Goal: Use online tool/utility: Use online tool/utility

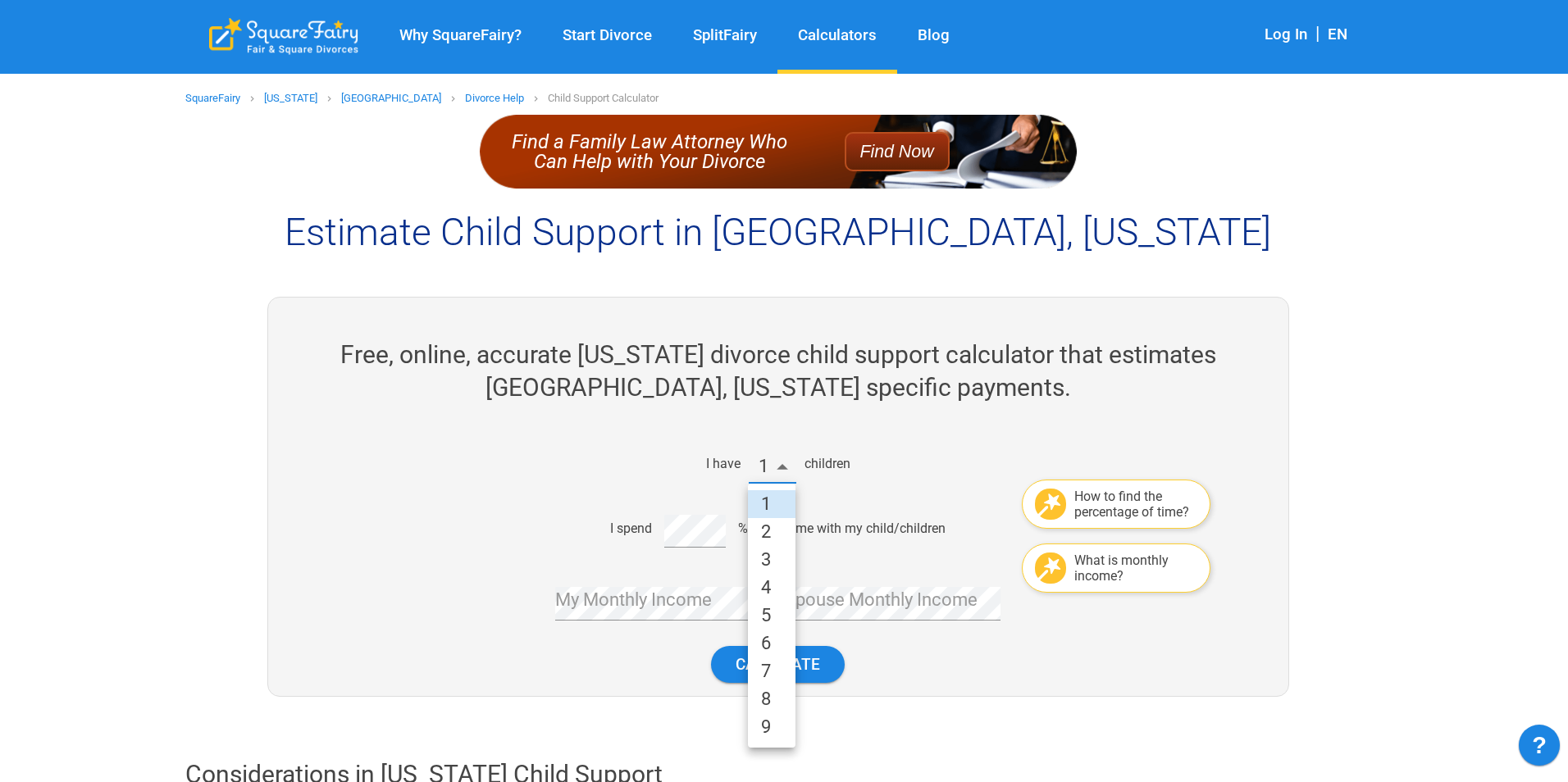
click at [769, 537] on li "2" at bounding box center [771, 532] width 48 height 28
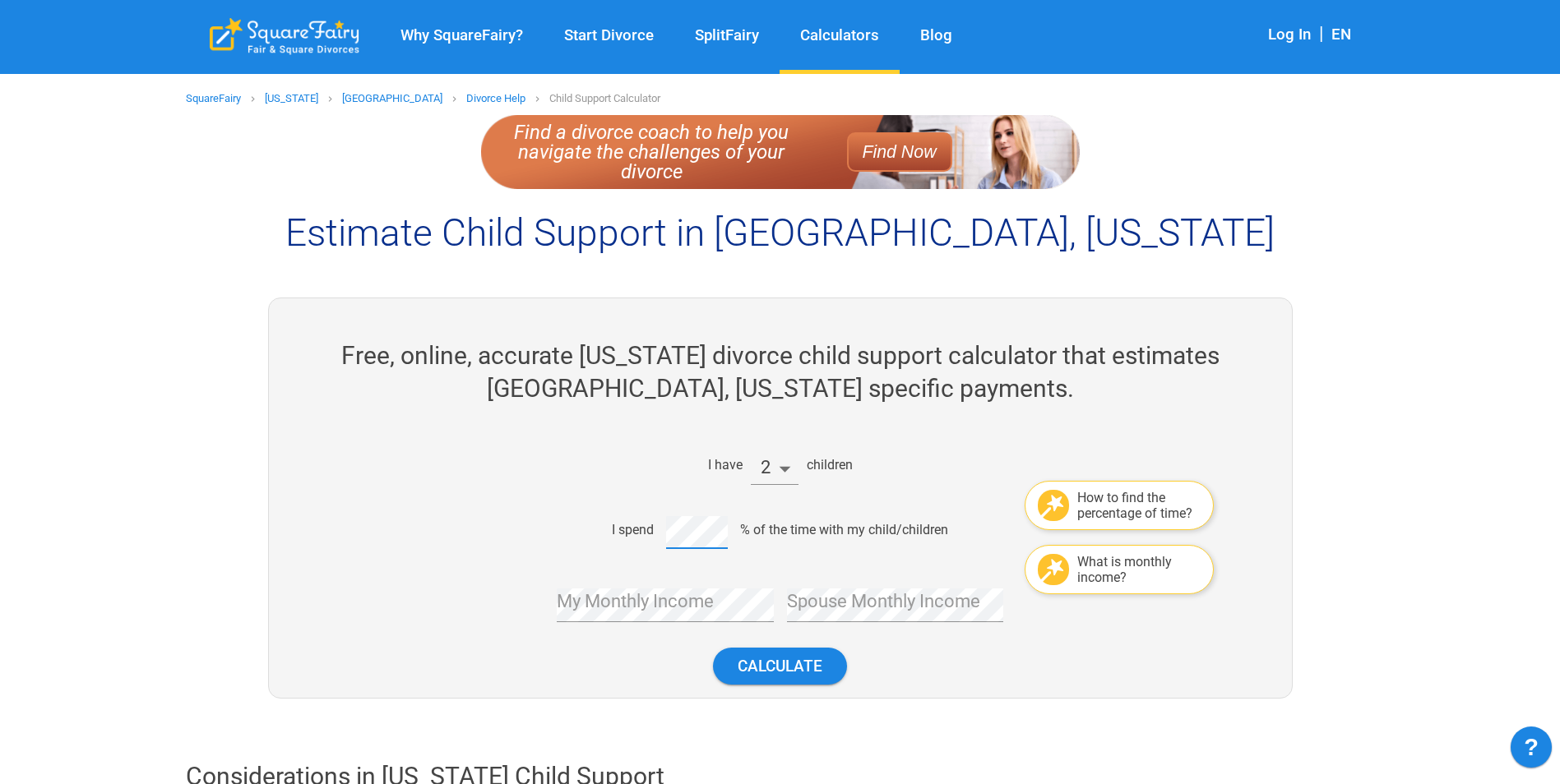
click at [650, 535] on div "I spend % of the time with my child/children" at bounding box center [773, 530] width 691 height 40
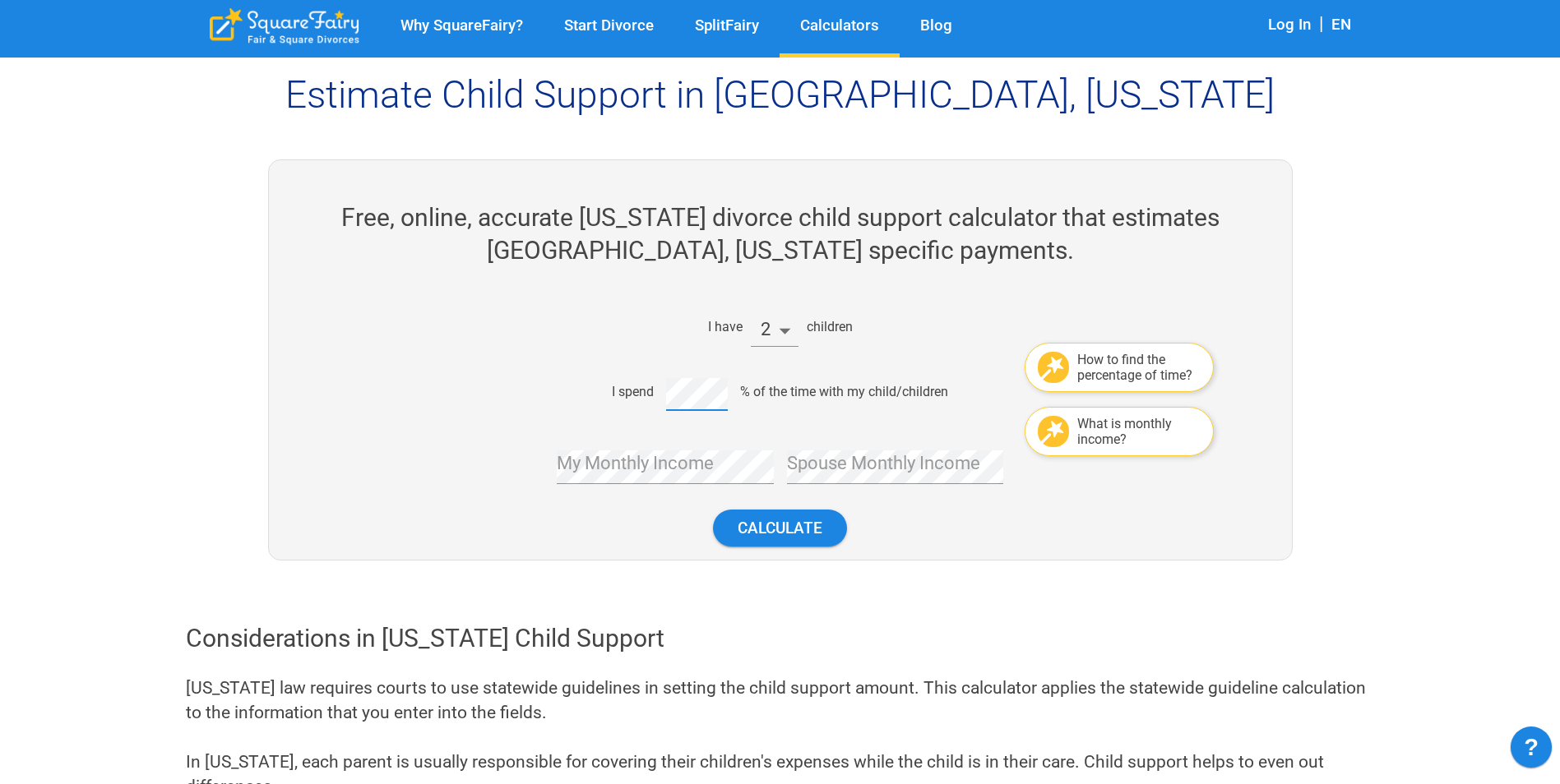
scroll to position [165, 0]
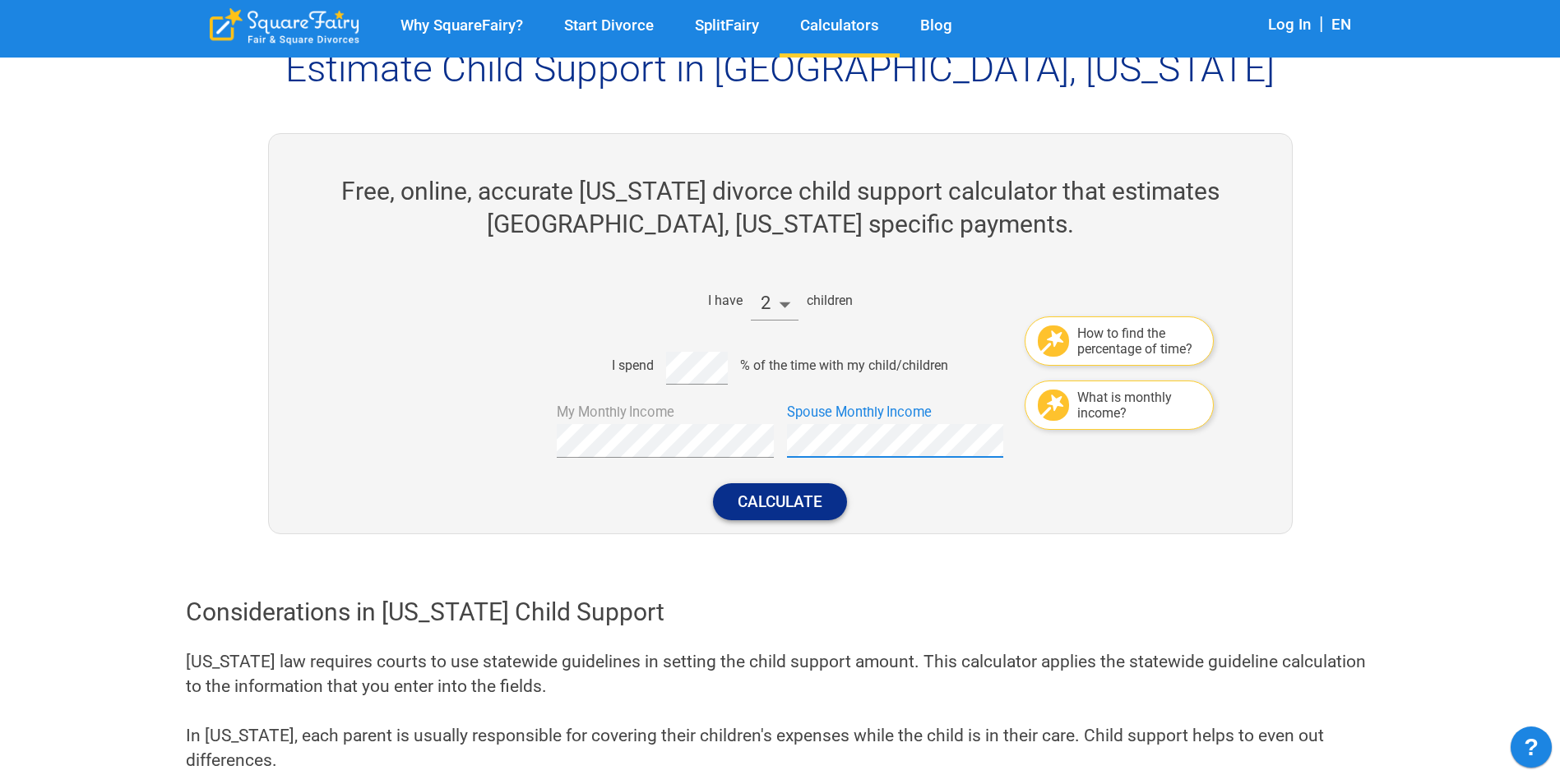
click at [820, 503] on button "Calculate" at bounding box center [780, 502] width 134 height 37
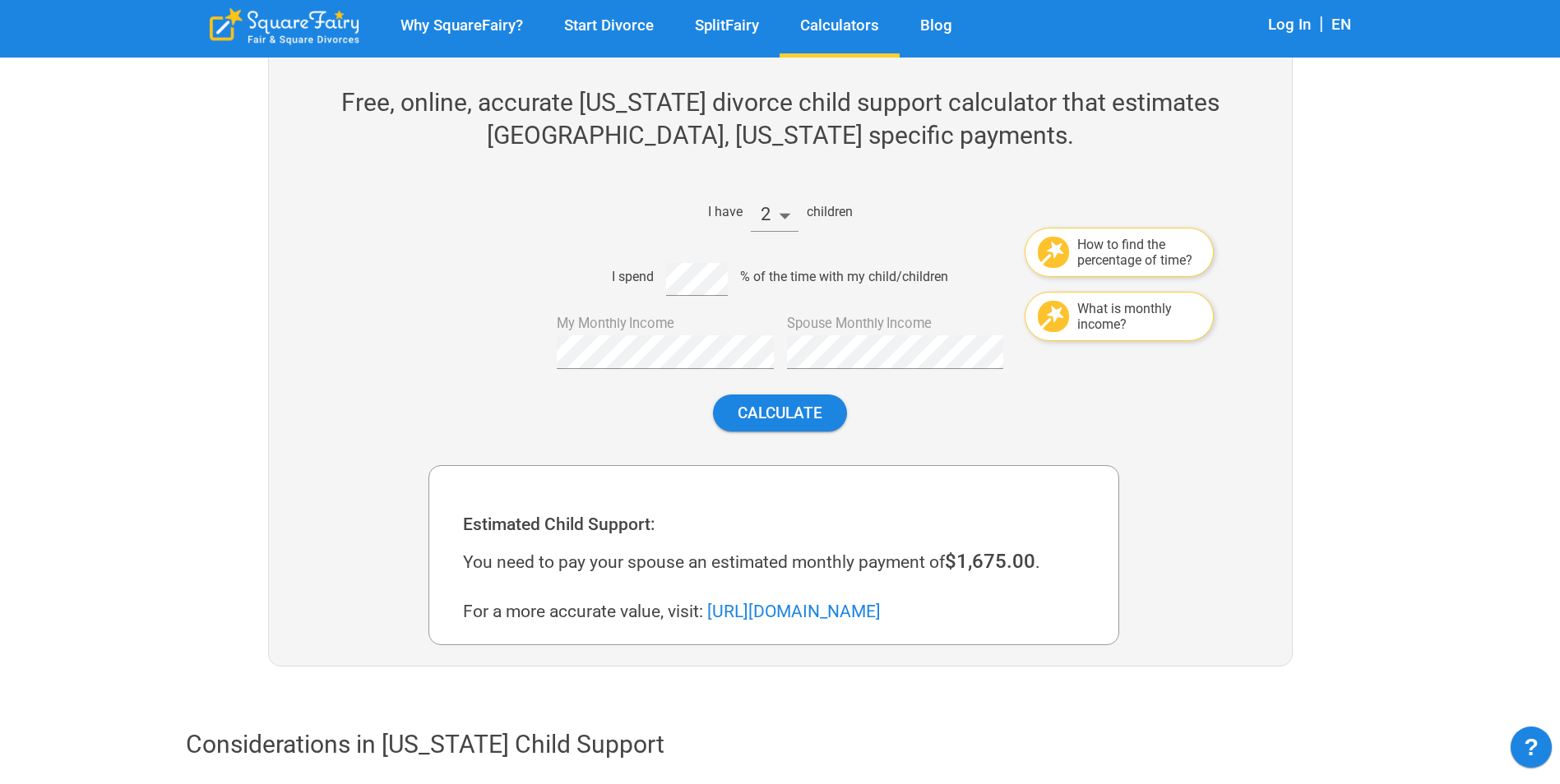
scroll to position [252, 0]
click at [649, 290] on div "I spend % of the time with my child/children" at bounding box center [773, 278] width 691 height 40
click at [550, 359] on div "My Monthly Income" at bounding box center [659, 340] width 231 height 60
click at [763, 349] on div "I have 2 children How to find the percentage of time? I spend % of the time wit…" at bounding box center [773, 313] width 691 height 264
click at [791, 411] on button "Calculate" at bounding box center [780, 413] width 134 height 37
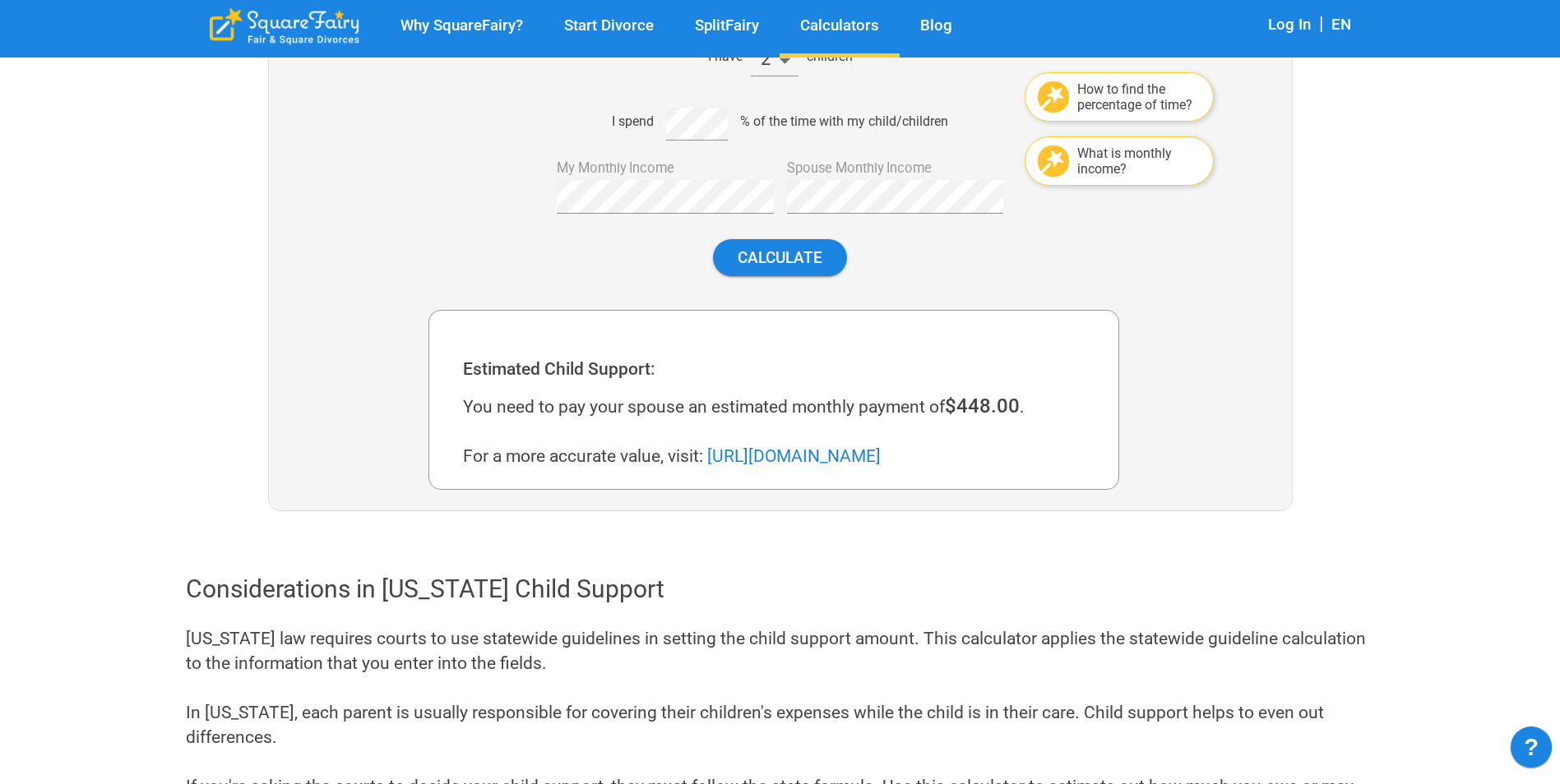
scroll to position [417, 0]
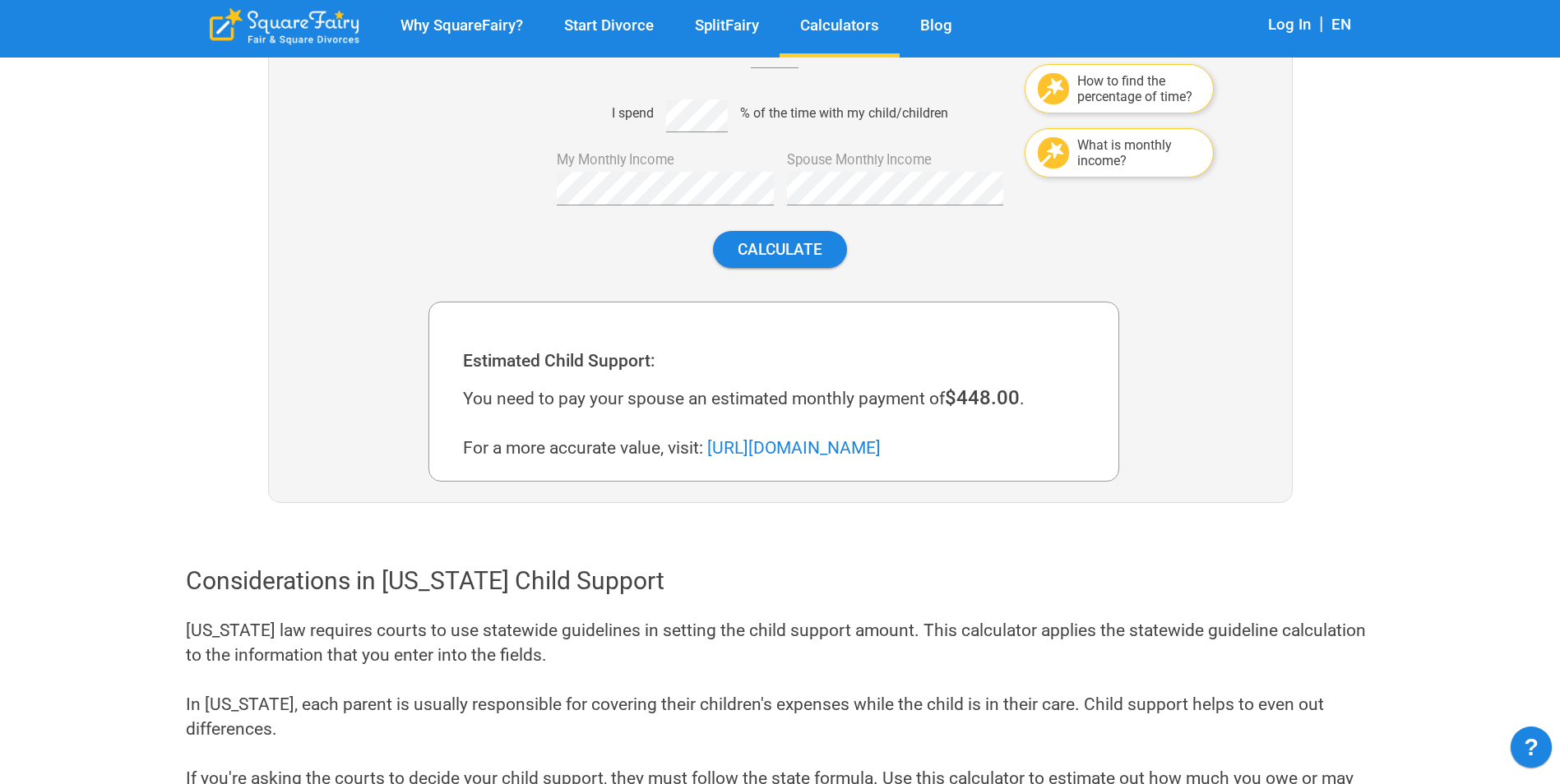
click at [793, 443] on link "[URL][DOMAIN_NAME]" at bounding box center [794, 448] width 173 height 20
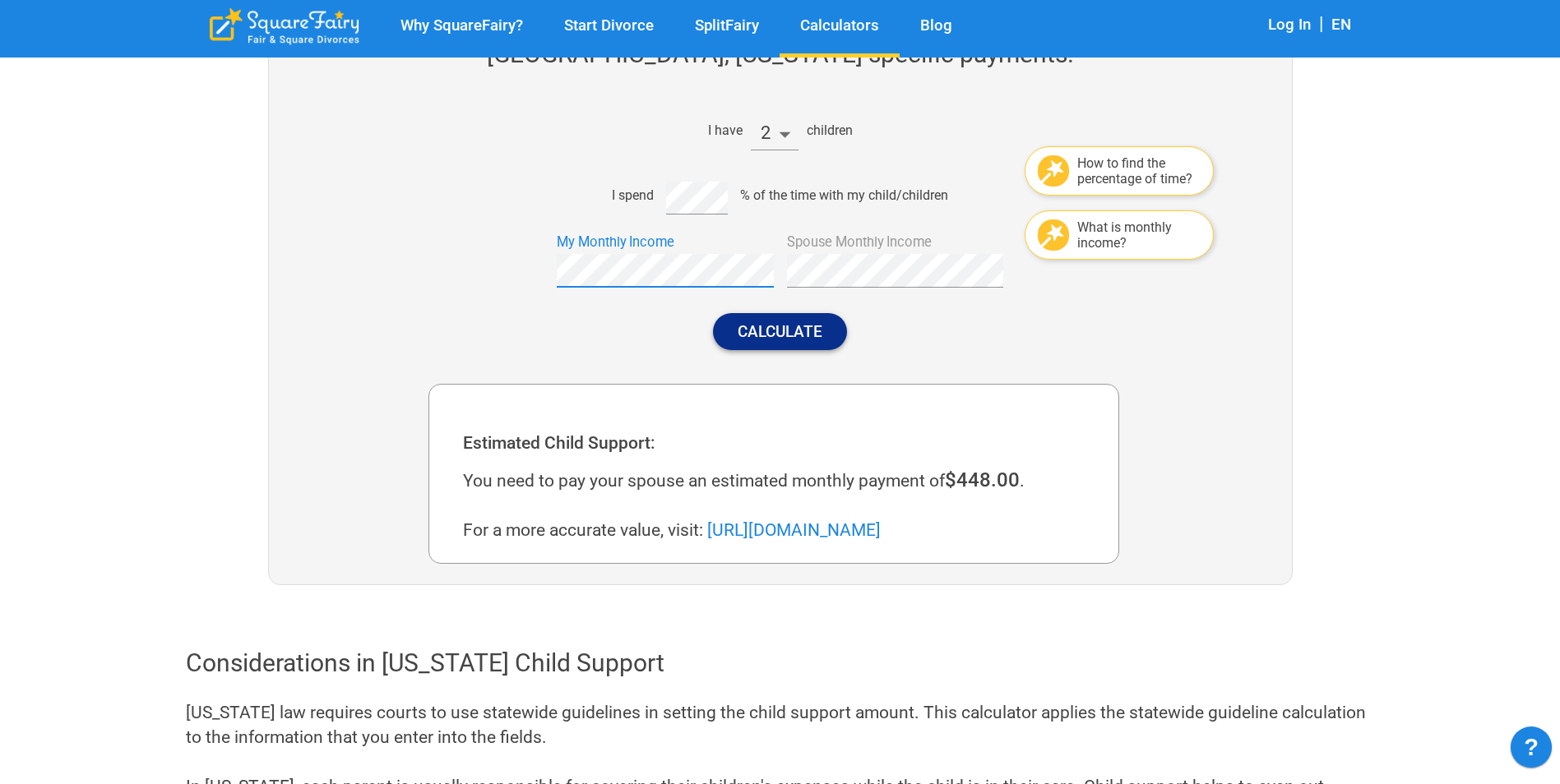
click at [784, 332] on button "Calculate" at bounding box center [780, 331] width 134 height 37
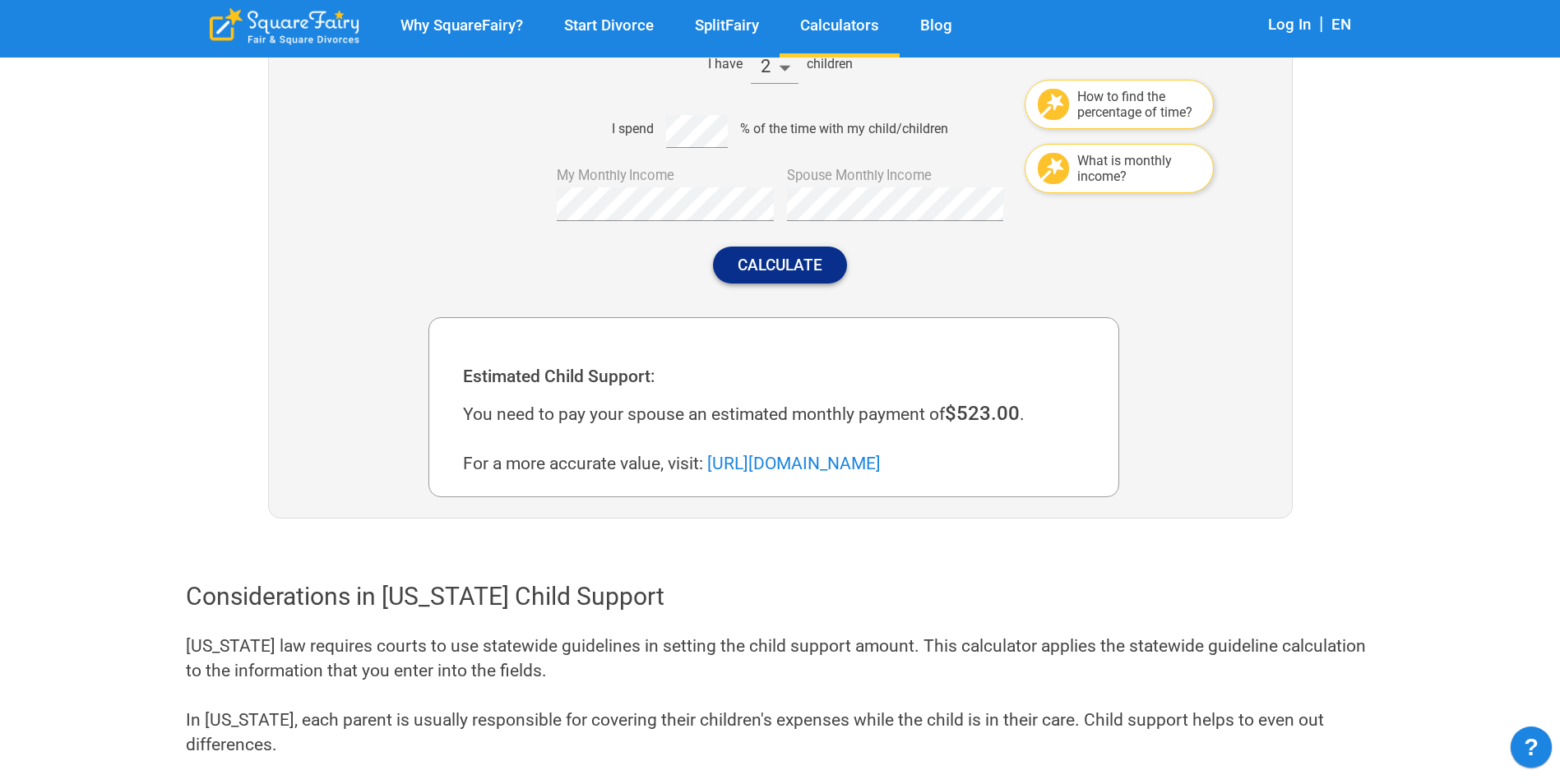
scroll to position [417, 0]
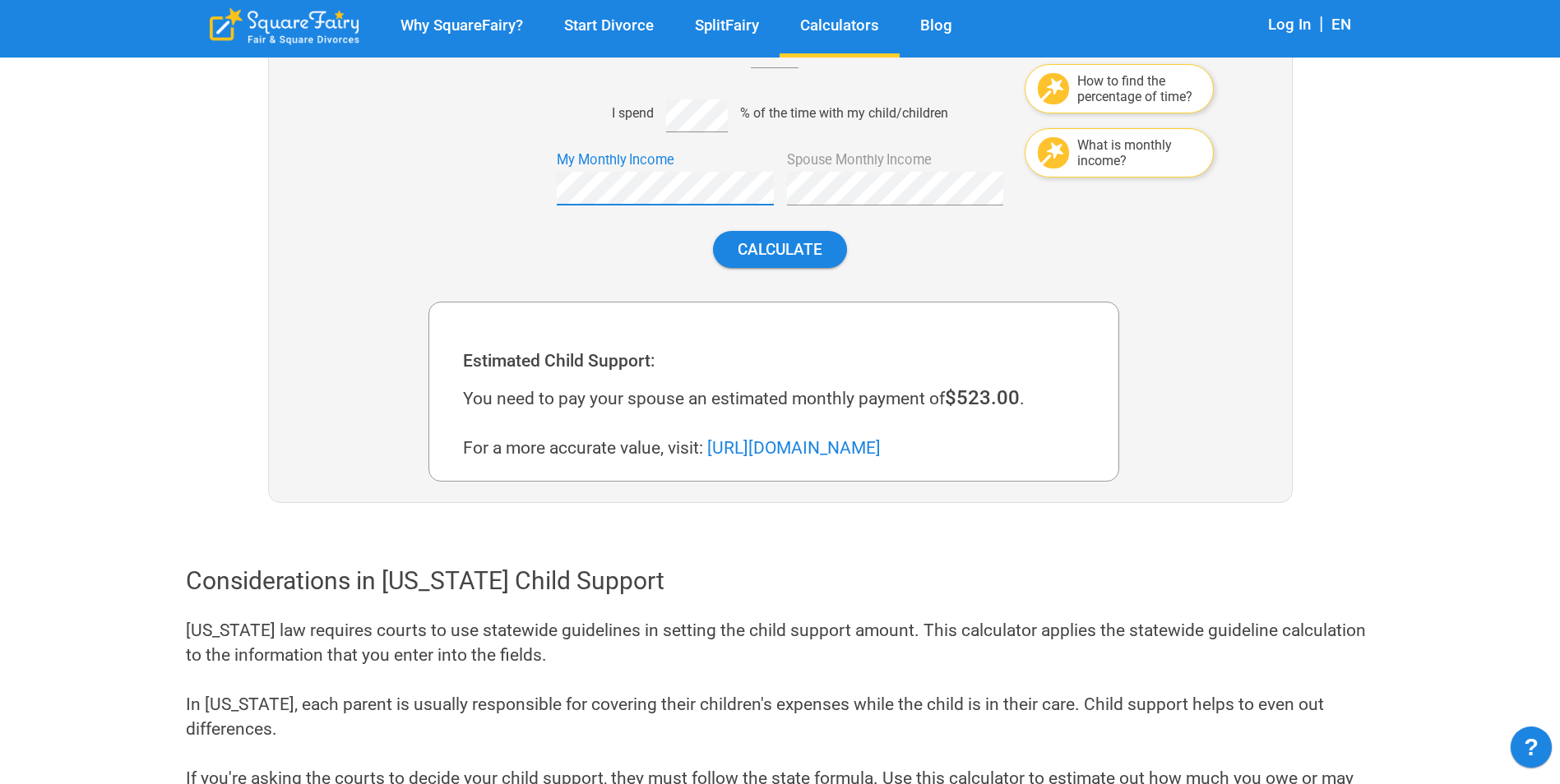
click at [931, 262] on div "Calculate" at bounding box center [773, 249] width 691 height 63
click at [795, 250] on button "Calculate" at bounding box center [780, 249] width 134 height 37
click at [764, 239] on button "Calculate" at bounding box center [780, 249] width 134 height 37
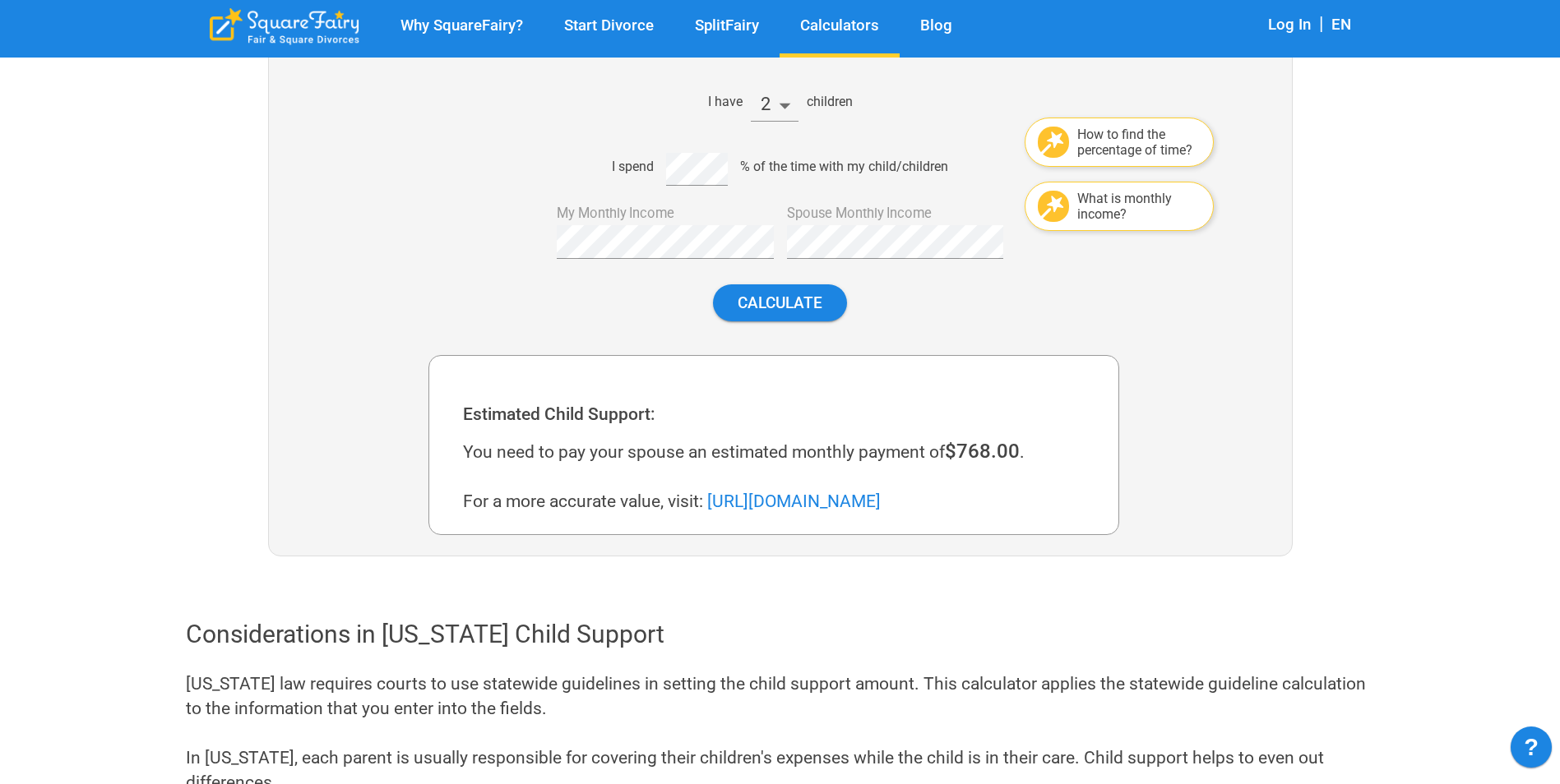
scroll to position [334, 0]
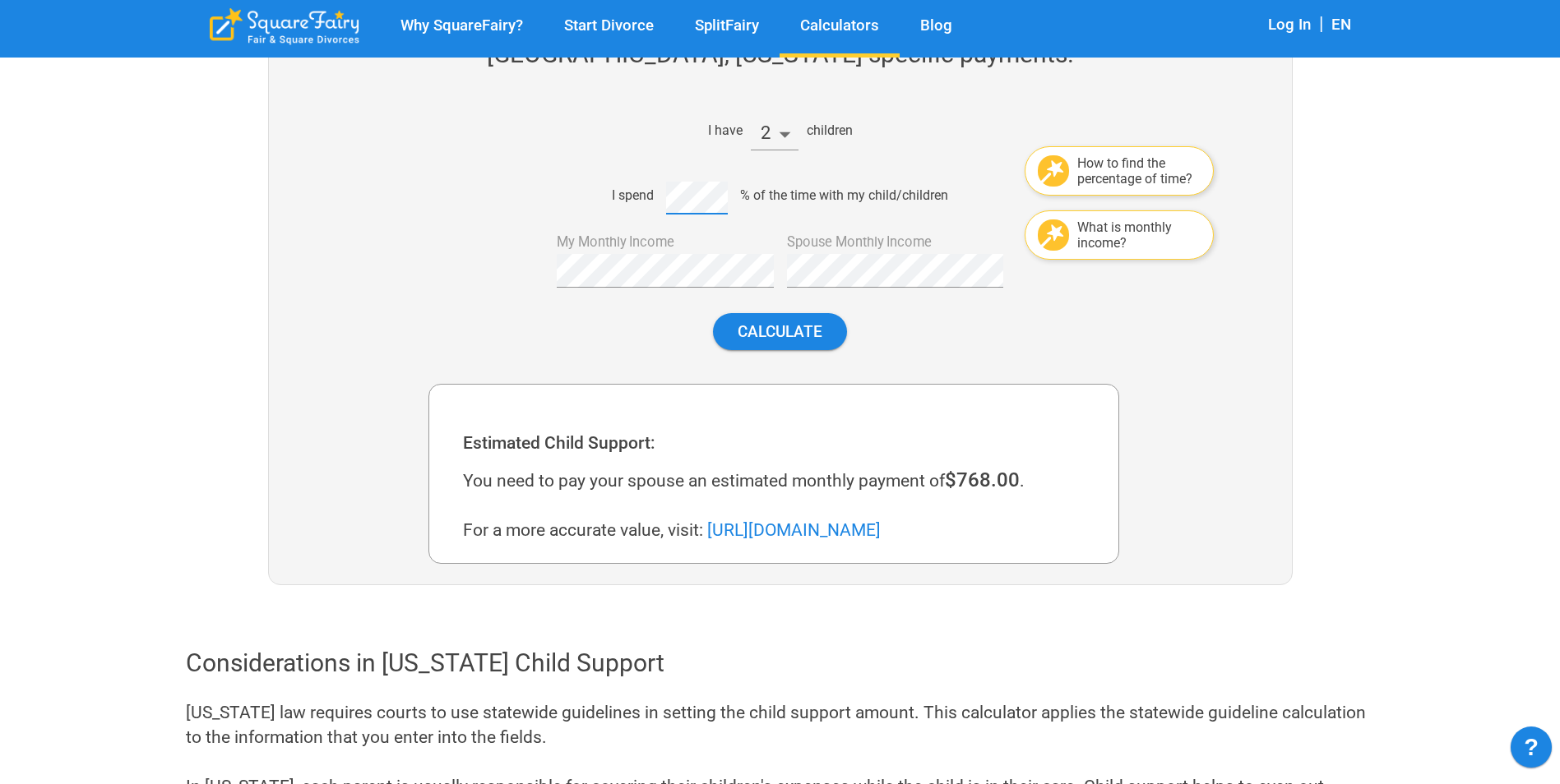
click at [647, 196] on div "I spend % of the time with my child/children" at bounding box center [773, 196] width 691 height 40
click at [808, 345] on button "Calculate" at bounding box center [780, 331] width 134 height 37
click at [824, 336] on button "Calculate" at bounding box center [780, 331] width 134 height 37
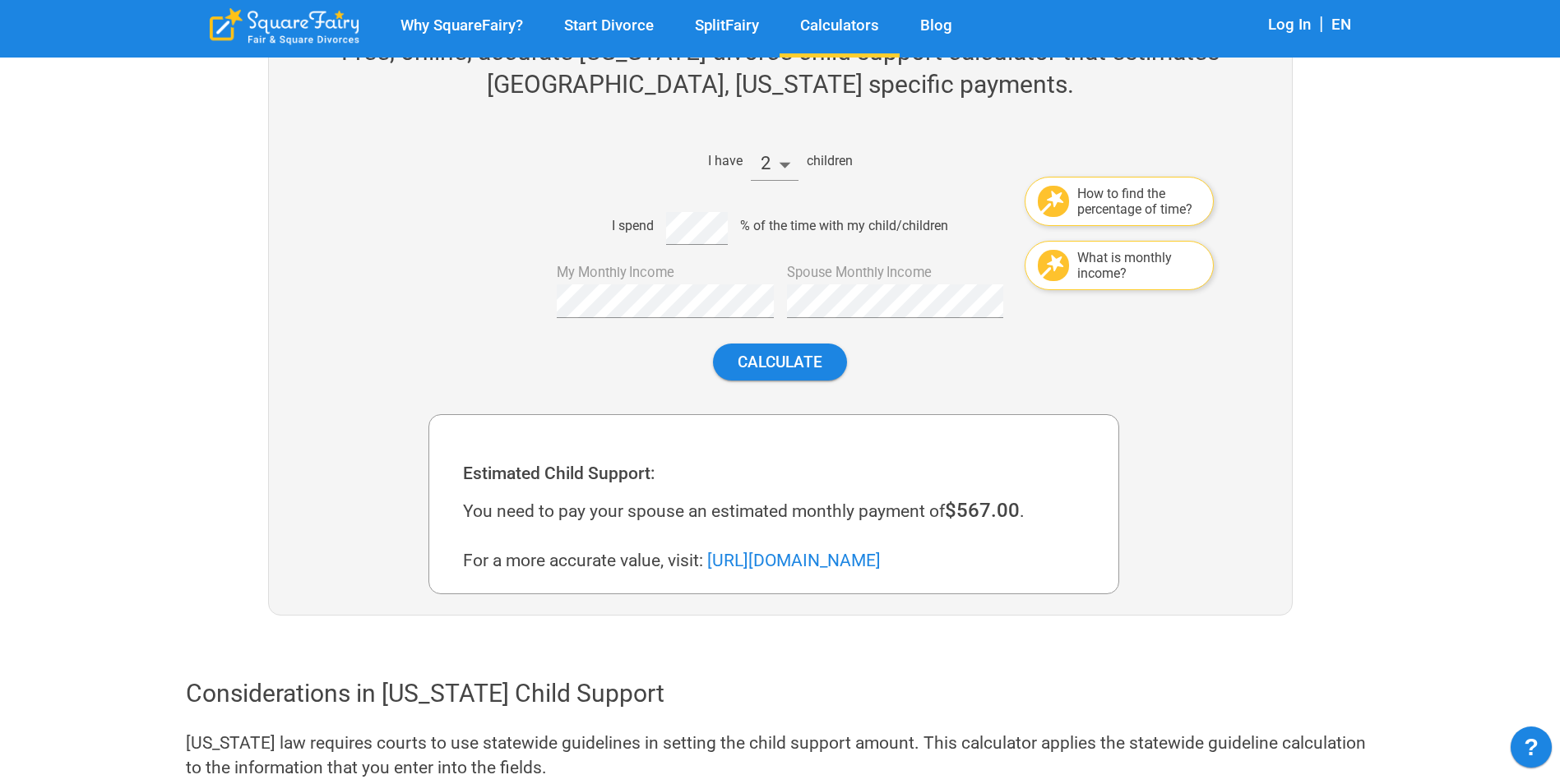
scroll to position [88, 0]
